Goal: Information Seeking & Learning: Learn about a topic

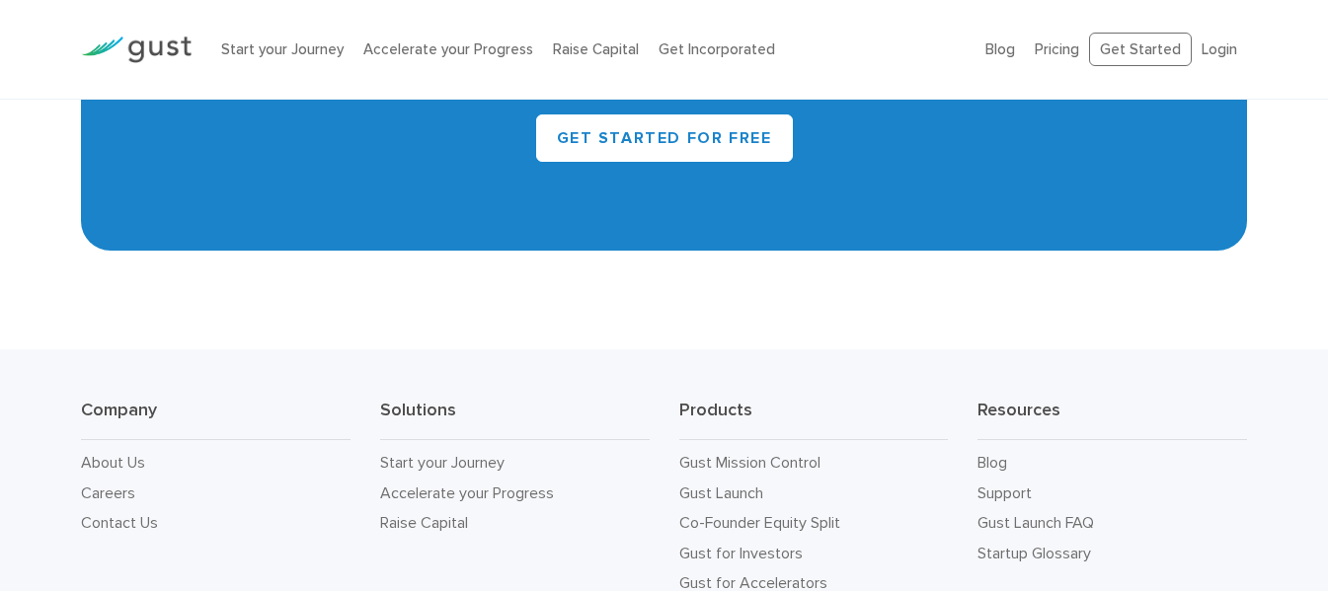
scroll to position [8951, 0]
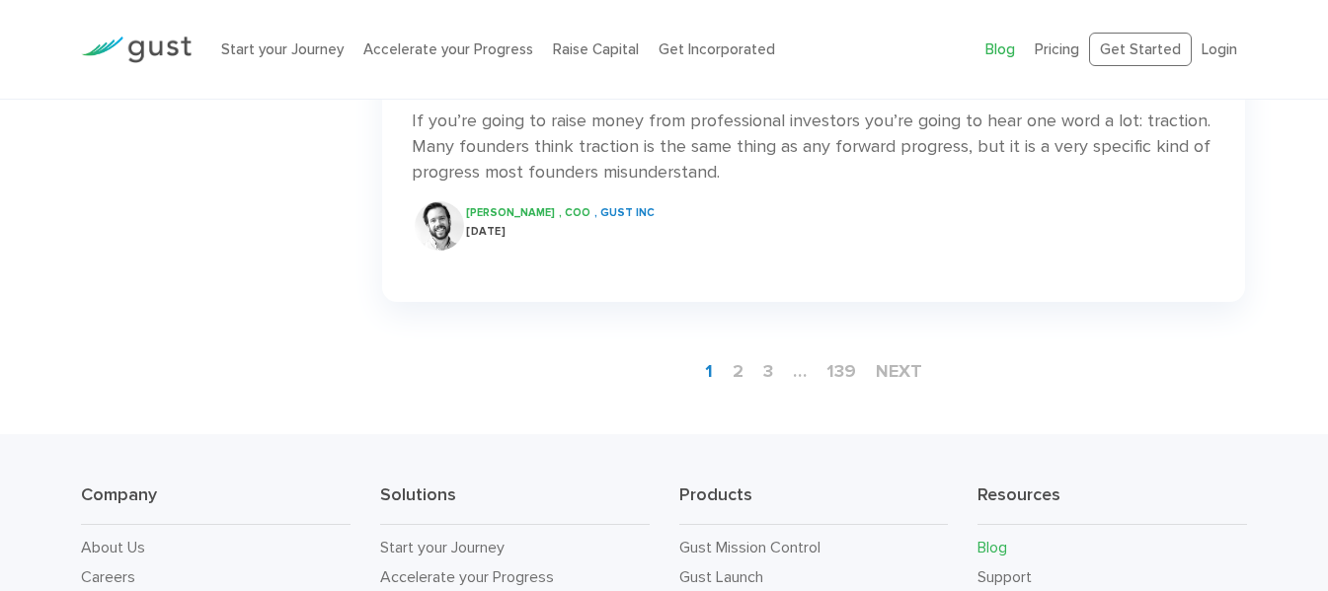
scroll to position [3214, 0]
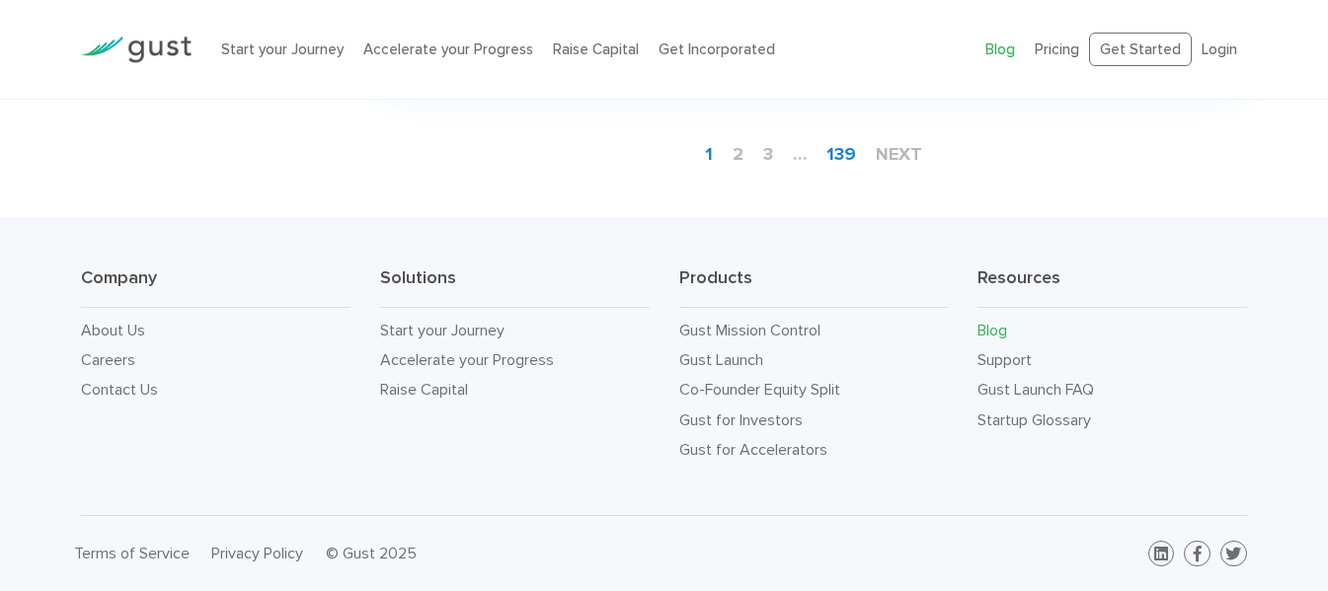
click at [842, 156] on link "139" at bounding box center [841, 154] width 45 height 37
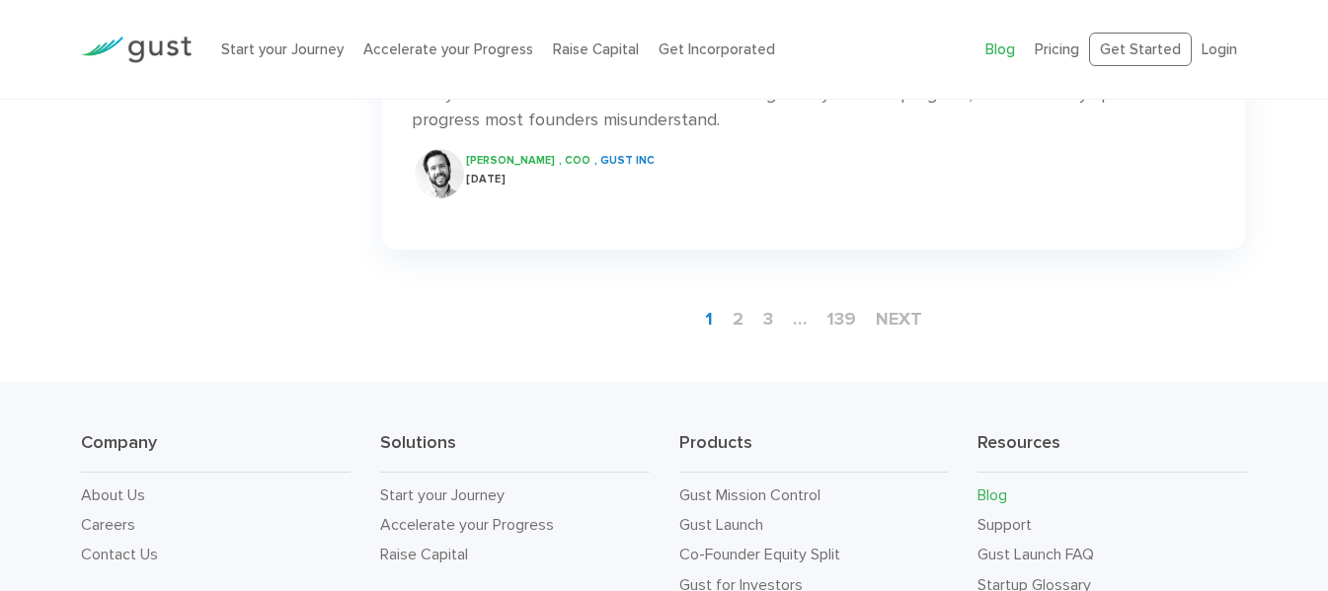
scroll to position [3016, 0]
click at [921, 336] on link "next" at bounding box center [899, 317] width 62 height 37
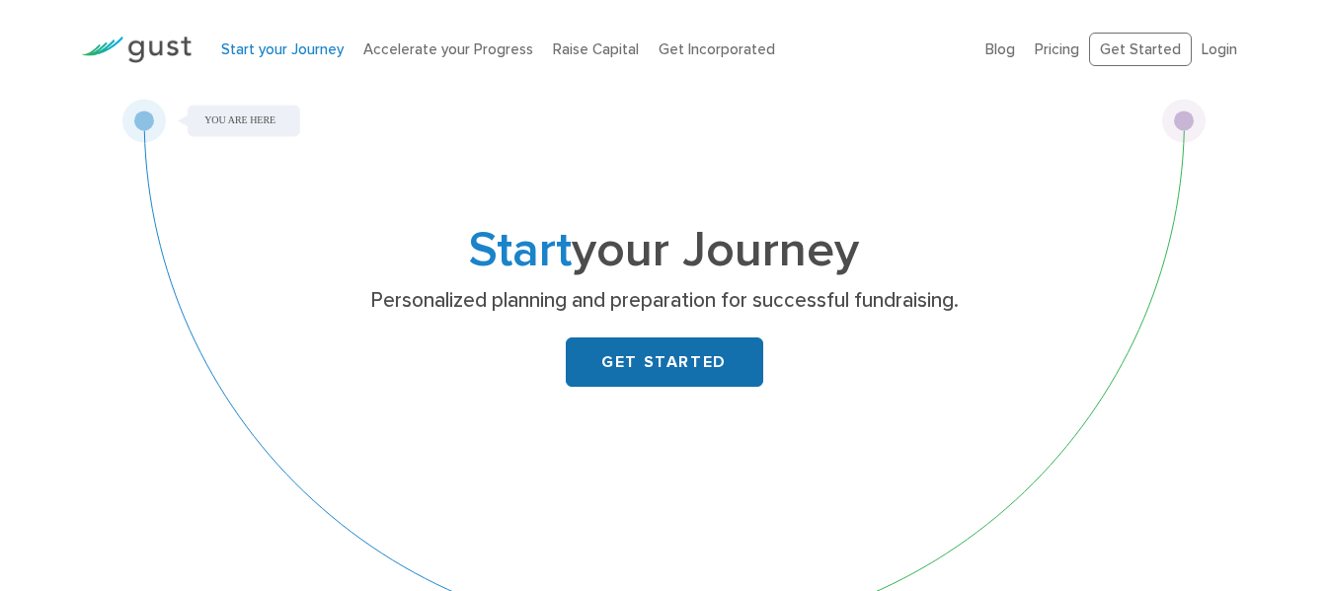
click at [616, 362] on link "GET STARTED" at bounding box center [664, 362] width 197 height 49
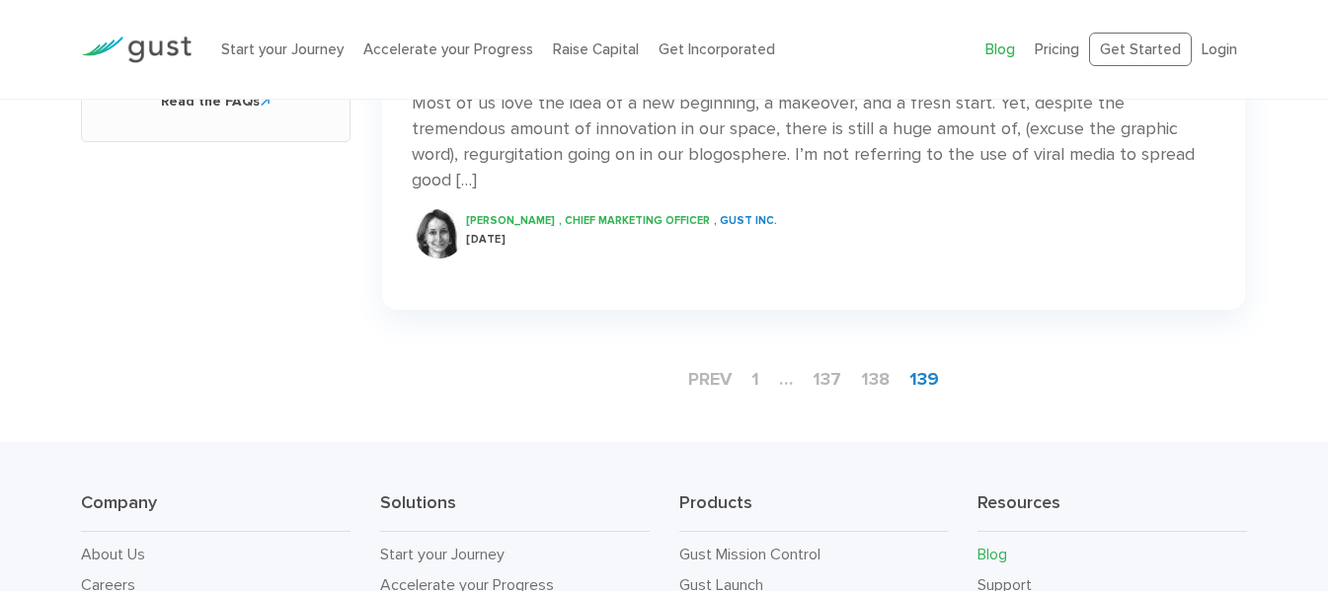
scroll to position [1185, 0]
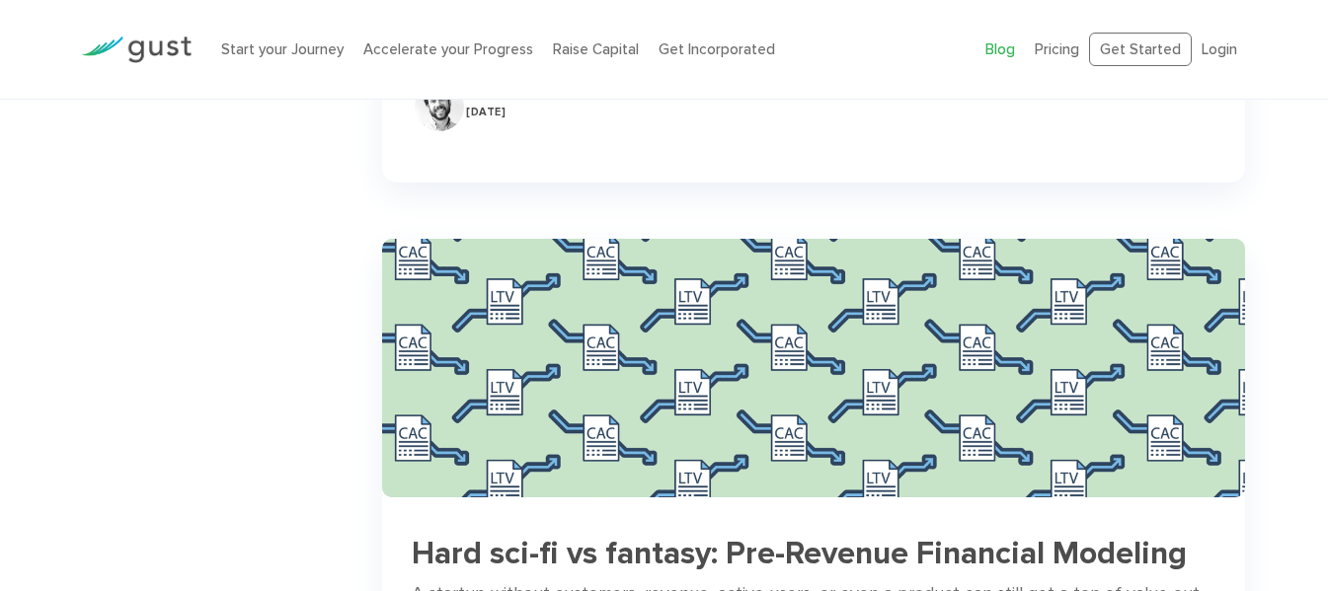
scroll to position [1481, 0]
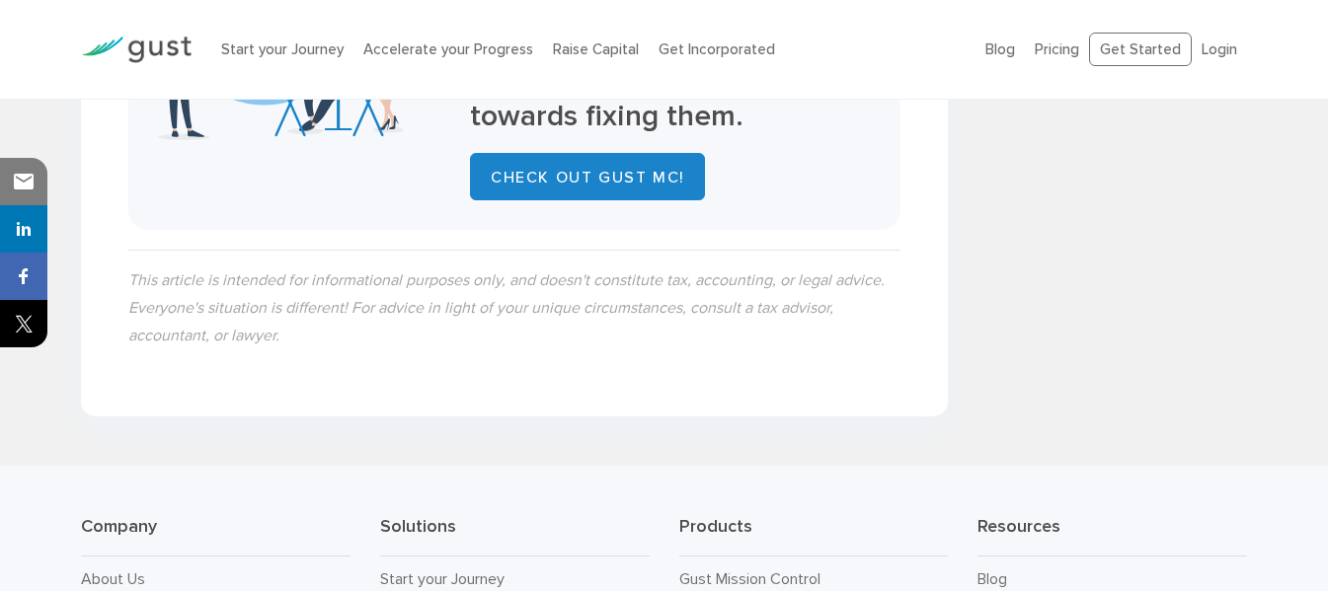
scroll to position [4339, 0]
